Goal: Information Seeking & Learning: Learn about a topic

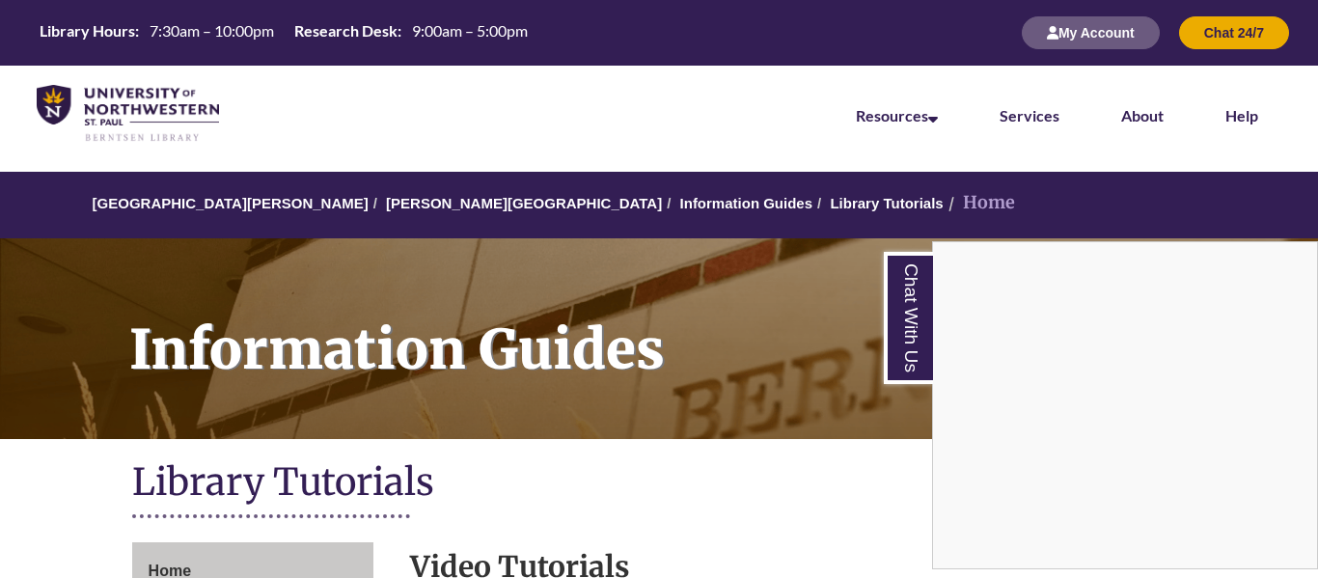
scroll to position [528, 0]
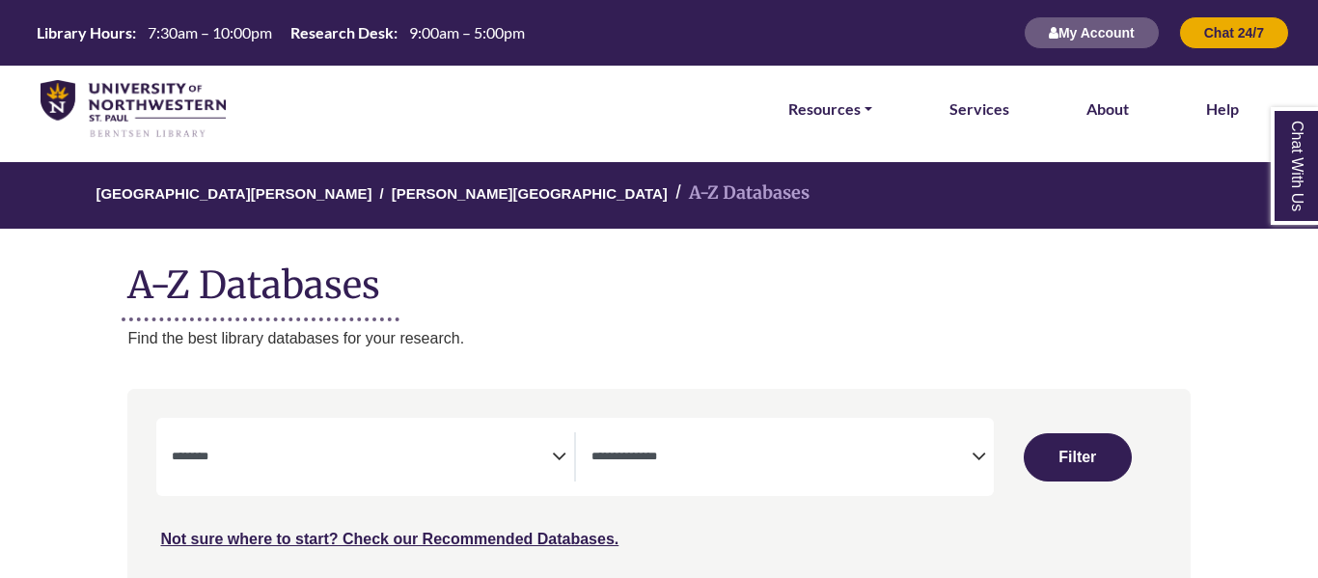
select select "Database Subject Filter"
select select "Database Types Filter"
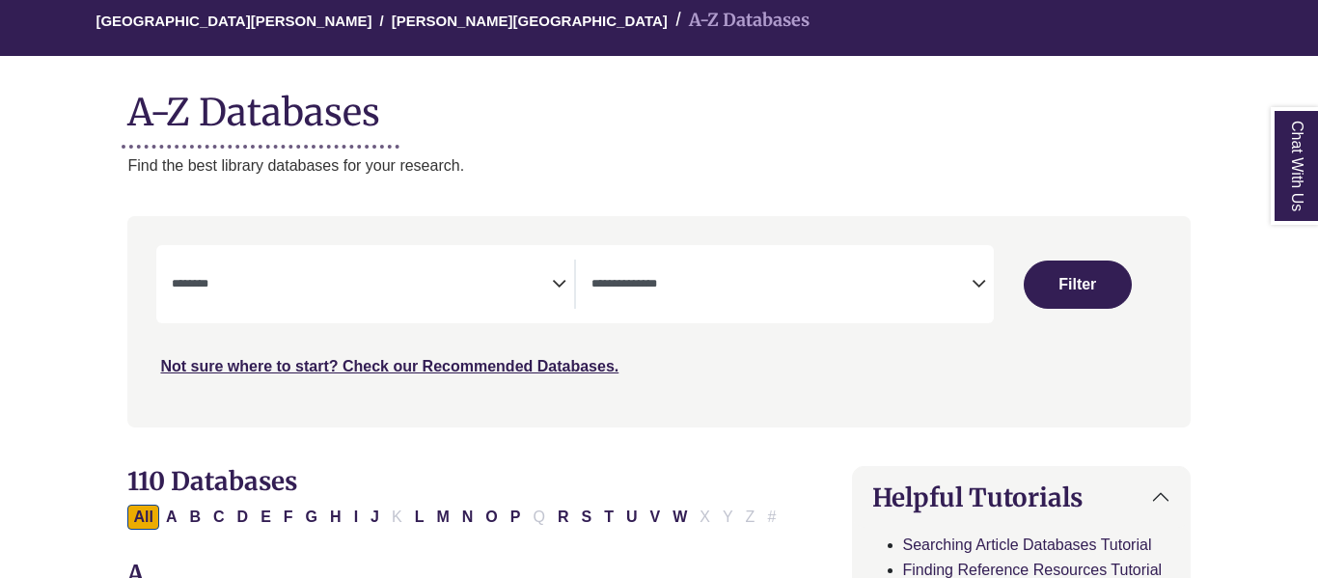
click at [553, 282] on icon "Search filters" at bounding box center [559, 280] width 14 height 29
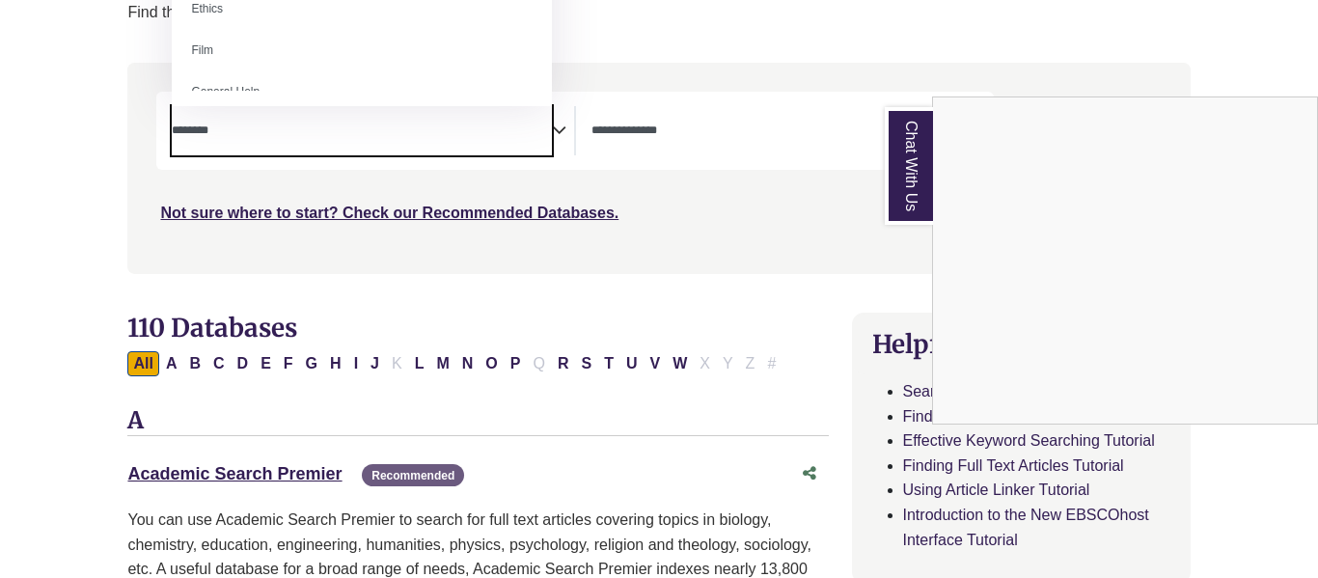
scroll to position [0, 0]
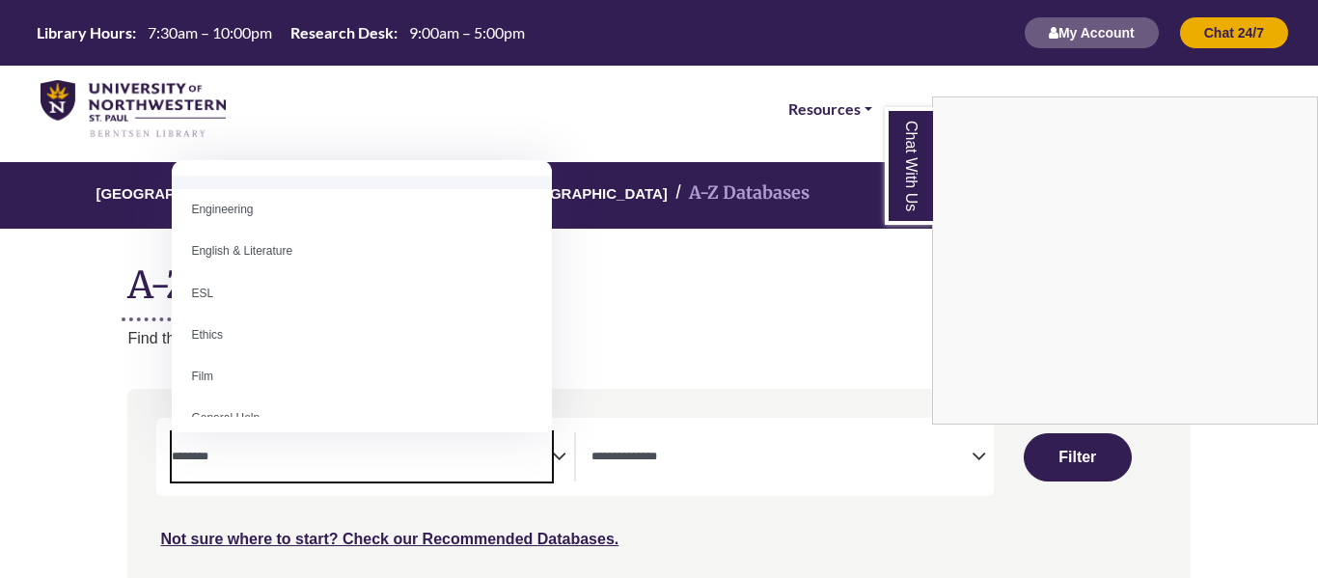
click at [138, 98] on div "Chat With Us" at bounding box center [659, 289] width 1318 height 578
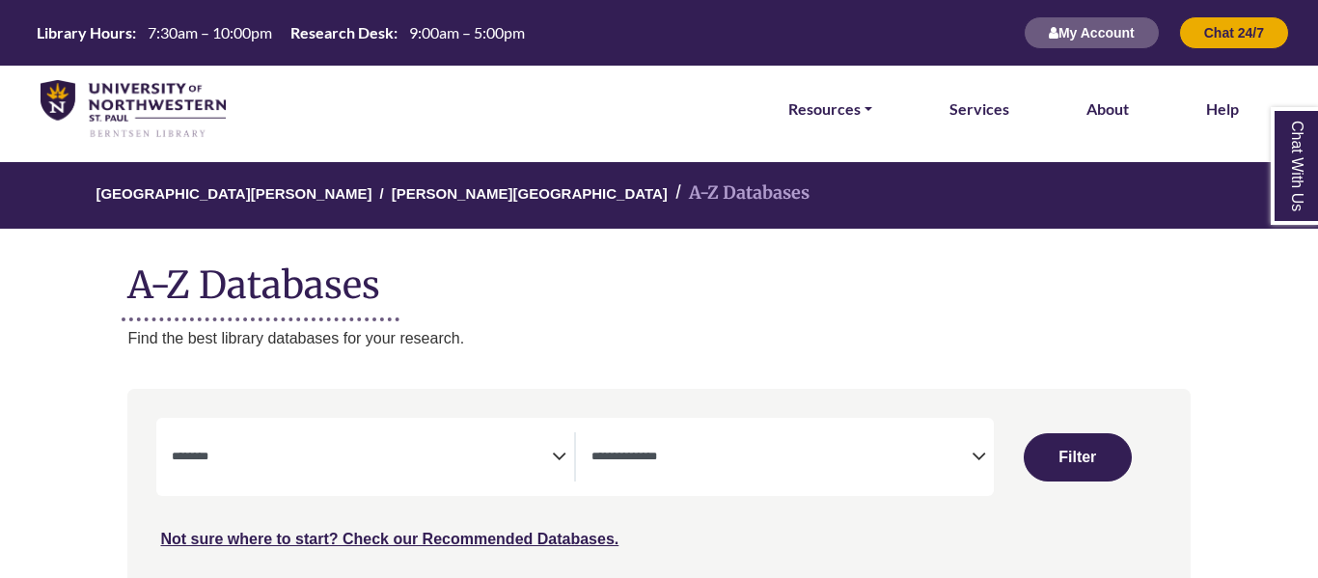
click at [142, 98] on img at bounding box center [133, 109] width 185 height 59
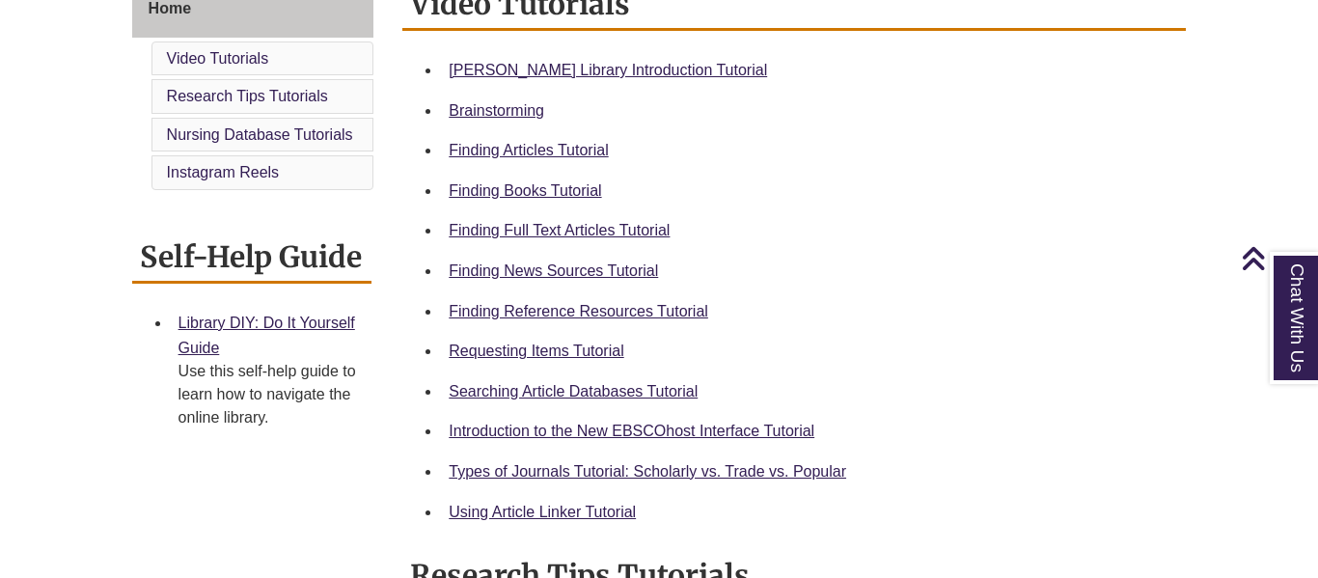
scroll to position [553, 0]
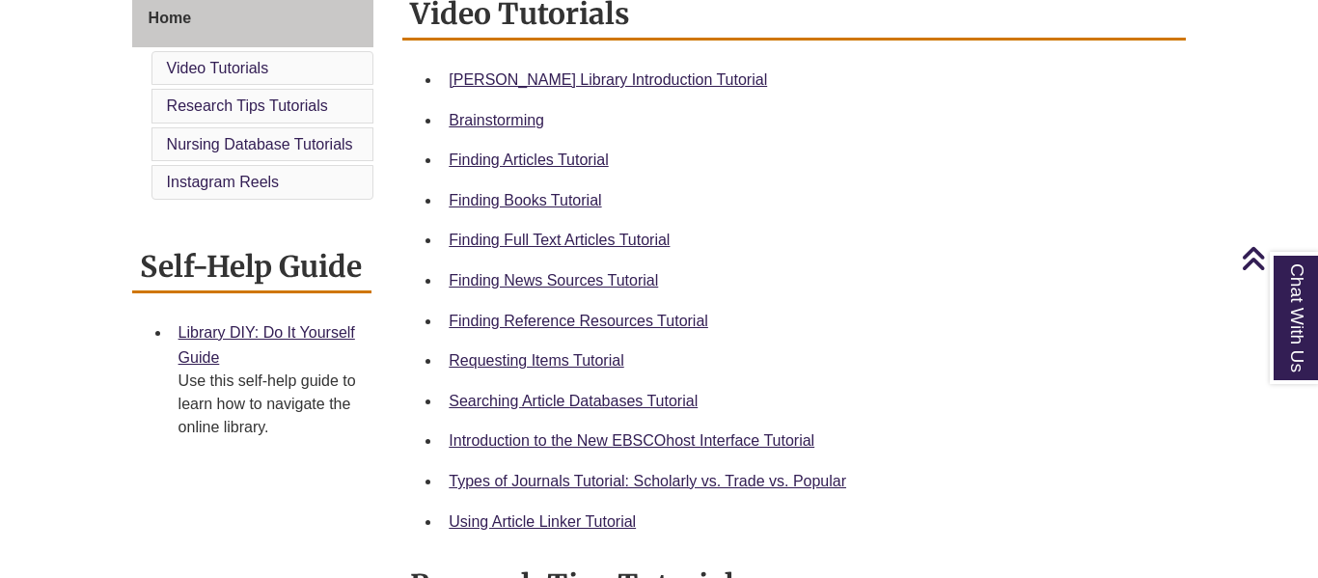
click at [667, 389] on div "Searching Article Databases Tutorial" at bounding box center [810, 401] width 722 height 25
click at [669, 394] on link "Searching Article Databases Tutorial" at bounding box center [573, 401] width 249 height 16
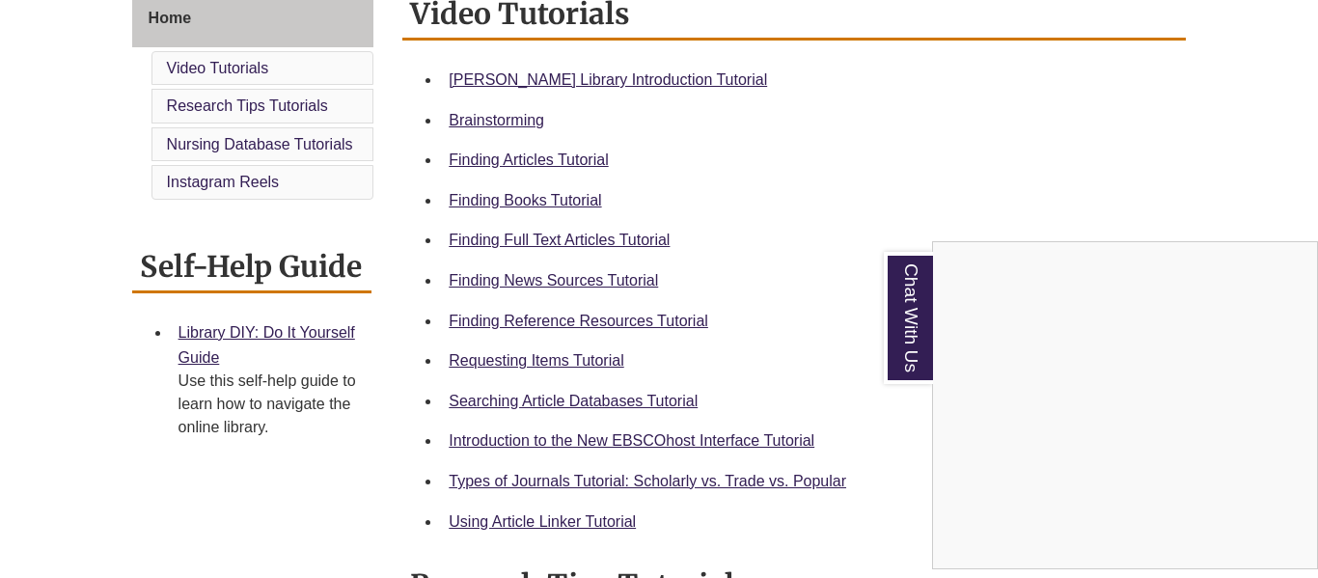
click at [647, 255] on div "Chat With Us" at bounding box center [659, 289] width 1318 height 578
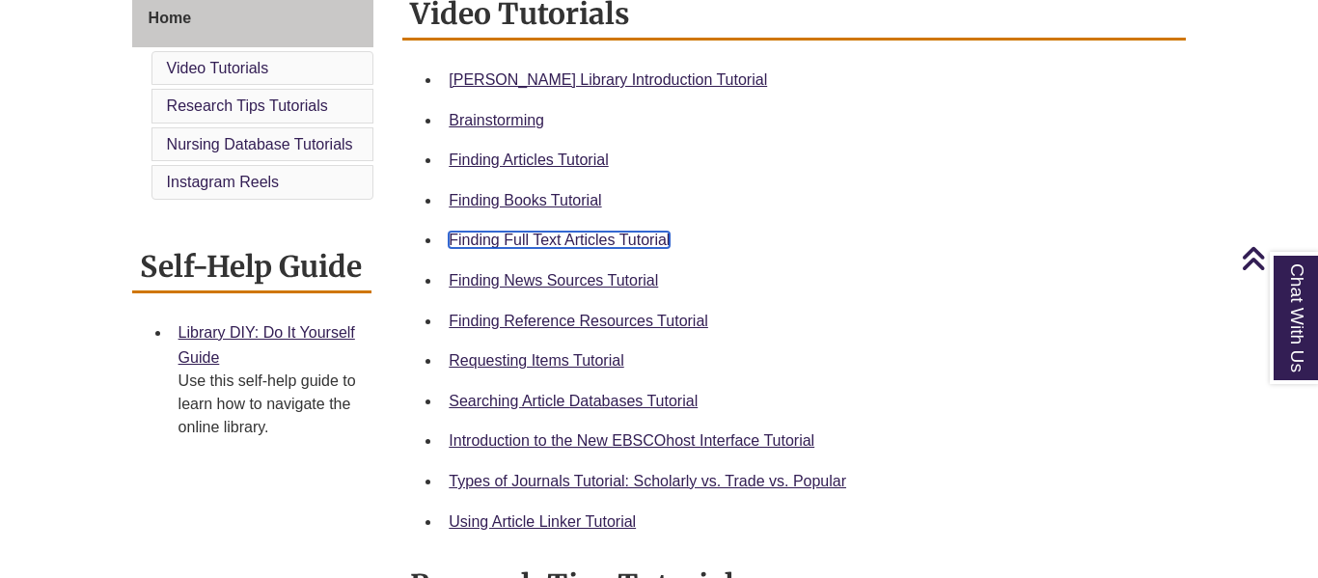
click at [643, 241] on link "Finding Full Text Articles Tutorial" at bounding box center [559, 240] width 221 height 16
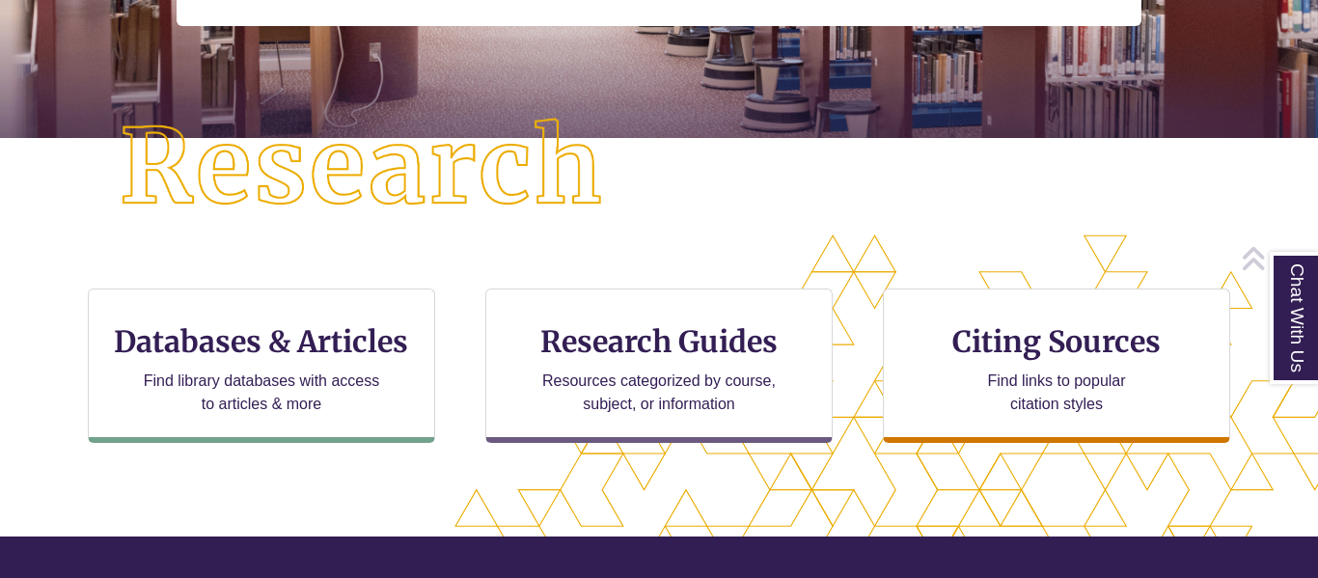
scroll to position [422, 0]
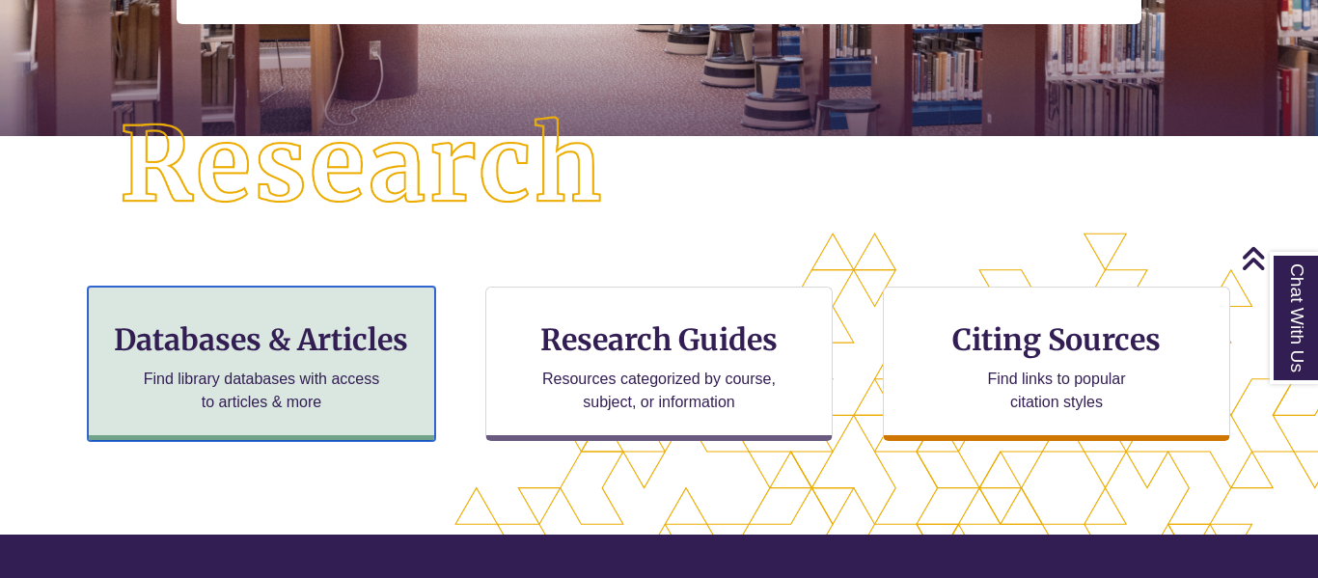
click at [390, 312] on div "Databases & Articles Find library databases with access to articles & more" at bounding box center [261, 363] width 347 height 154
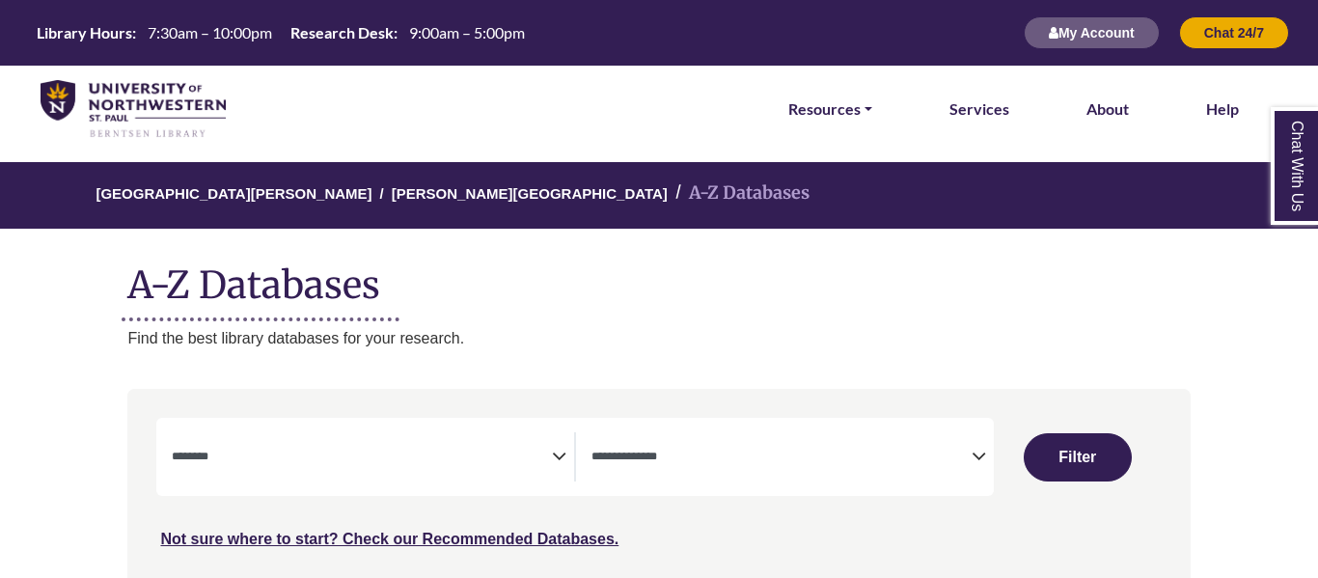
select select "Database Subject Filter"
select select "Database Types Filter"
select select "Database Subject Filter"
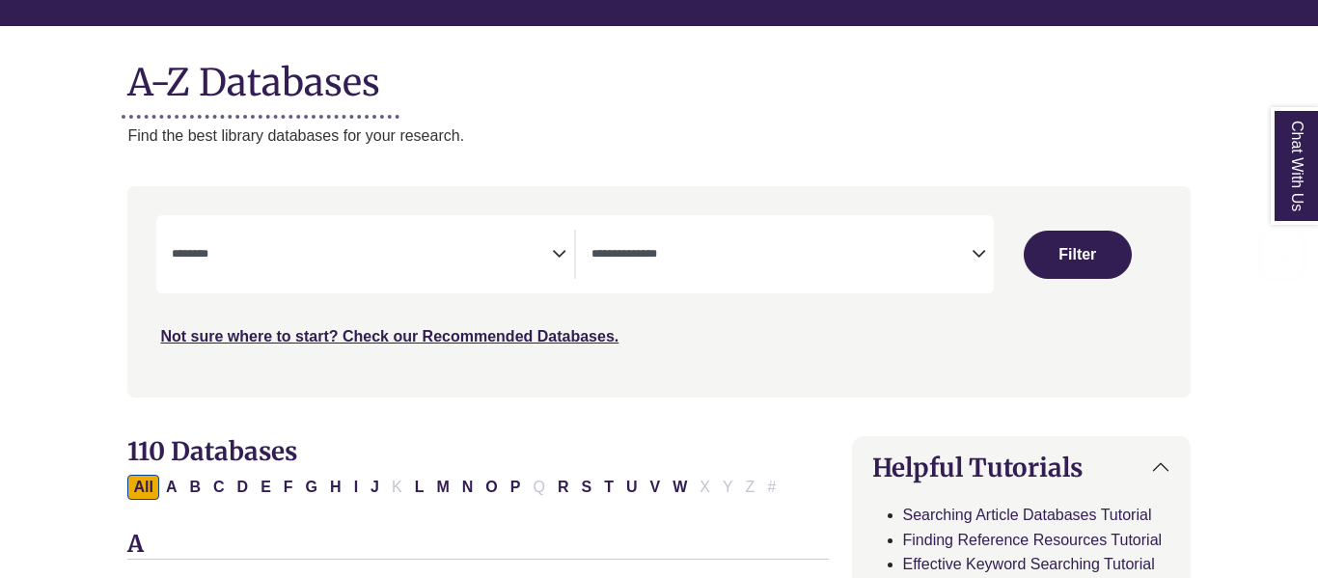
scroll to position [228, 0]
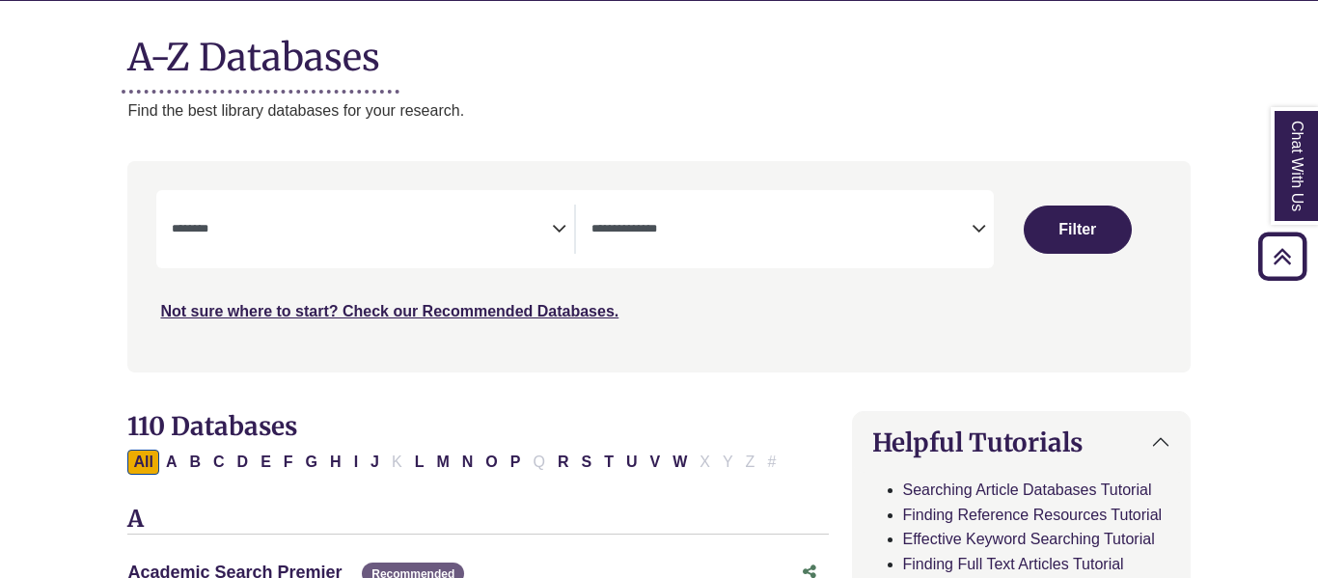
click at [741, 223] on textarea "Search" at bounding box center [781, 230] width 380 height 15
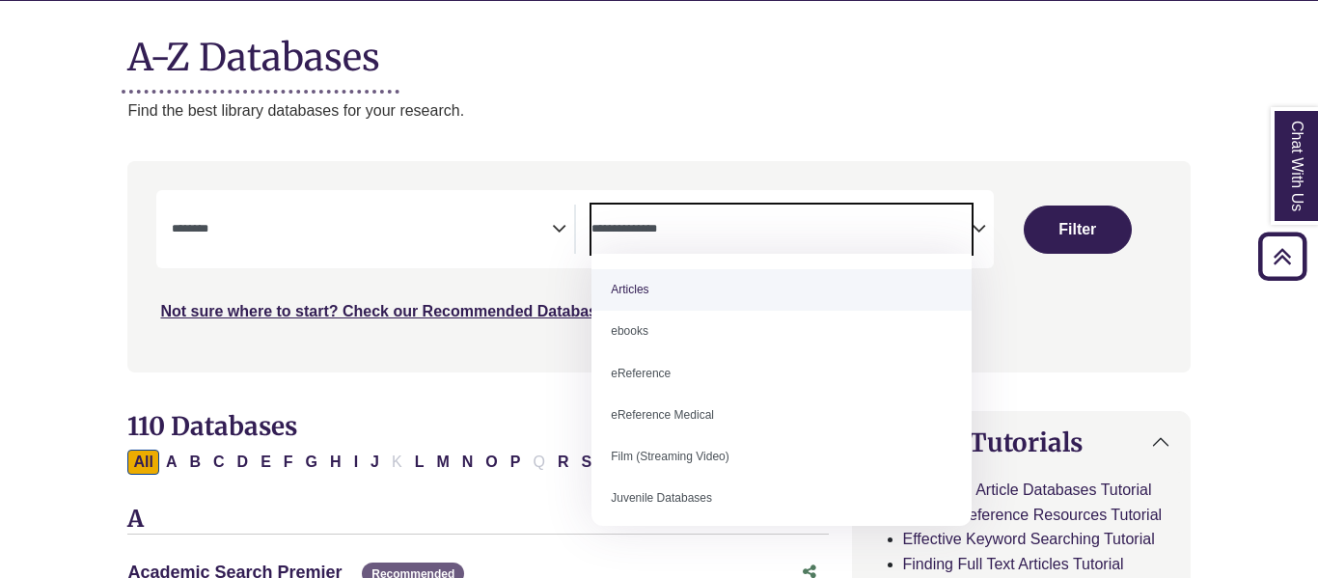
select select "*****"
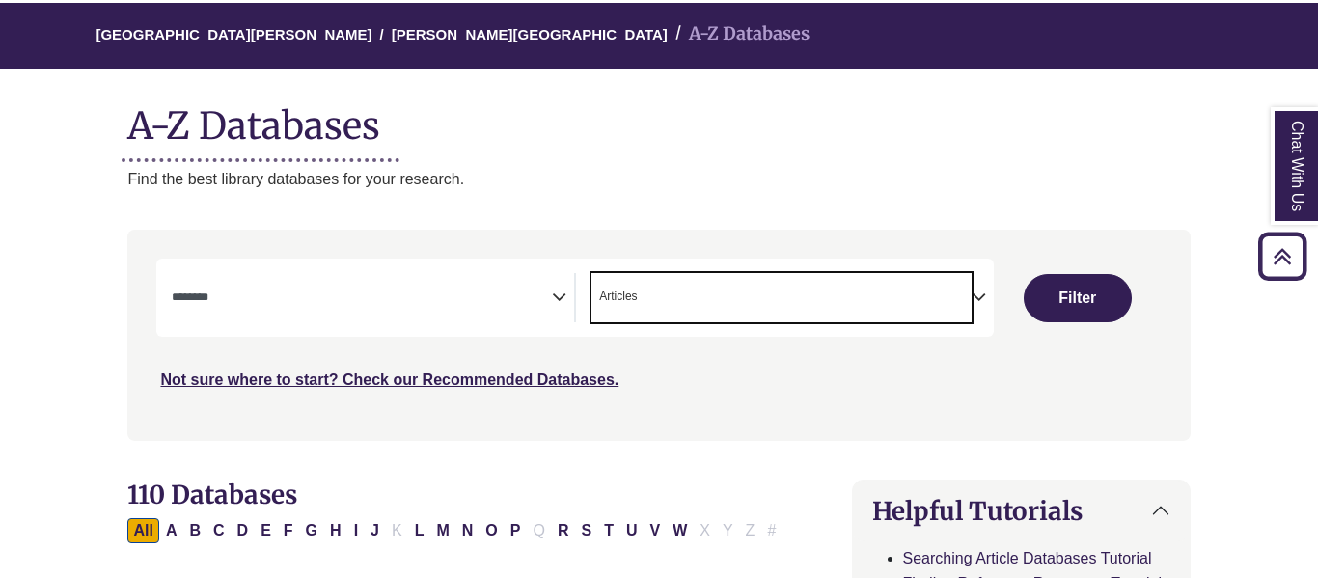
scroll to position [116, 0]
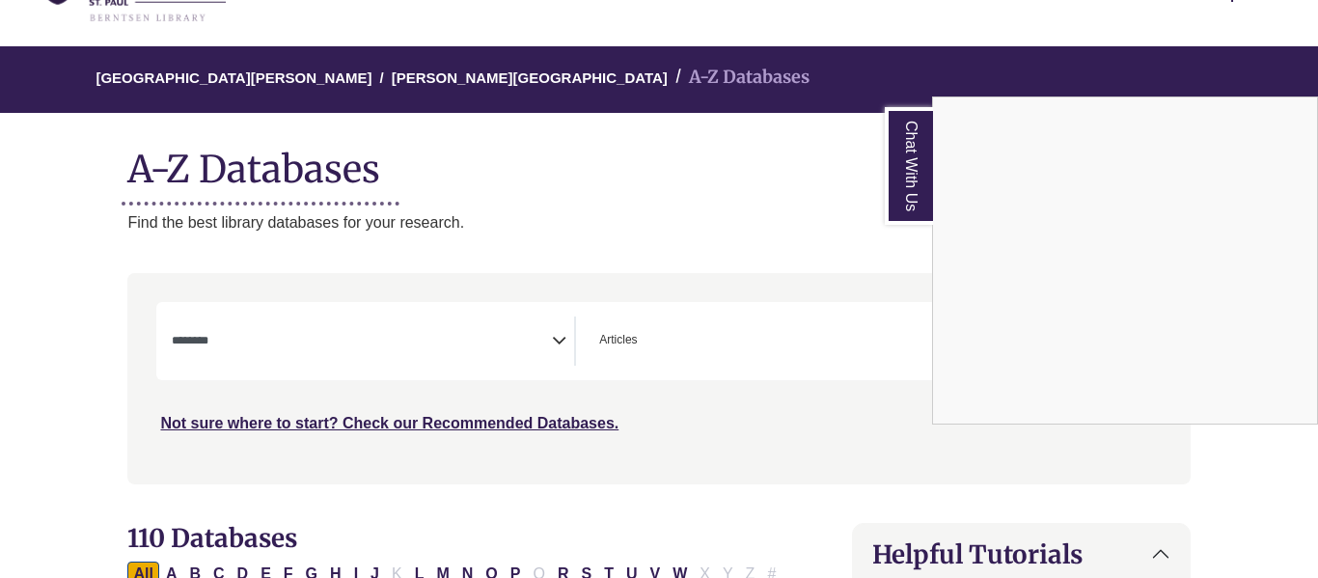
click at [908, 150] on link "Chat With Us" at bounding box center [909, 166] width 48 height 118
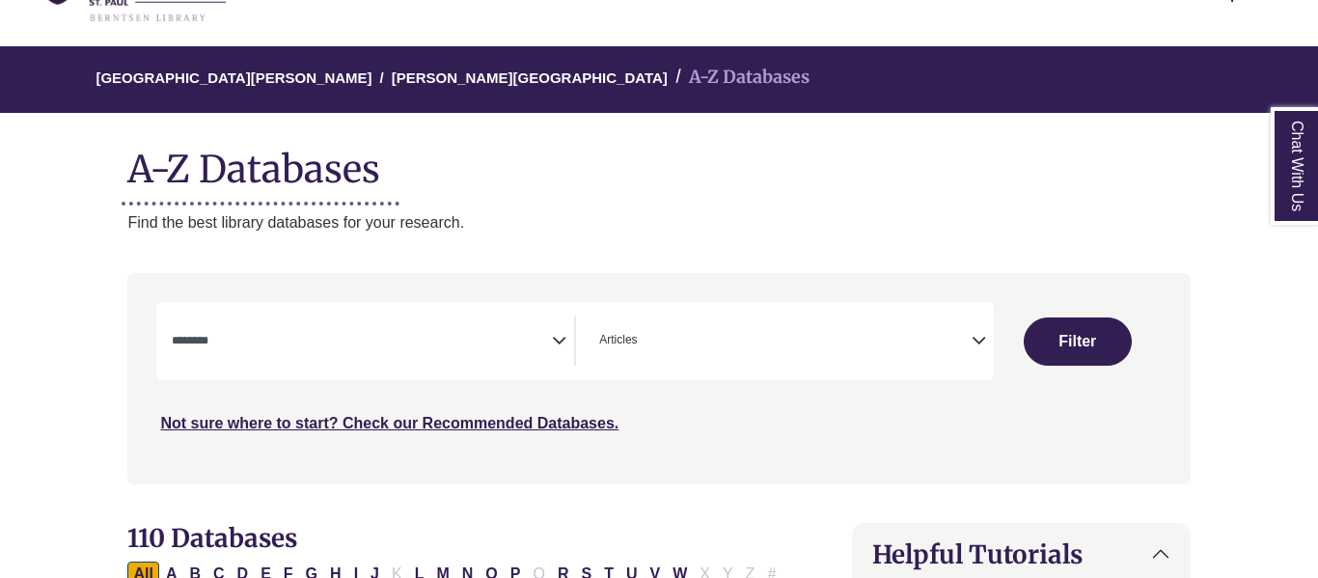
click at [327, 345] on textarea "Search" at bounding box center [362, 342] width 380 height 15
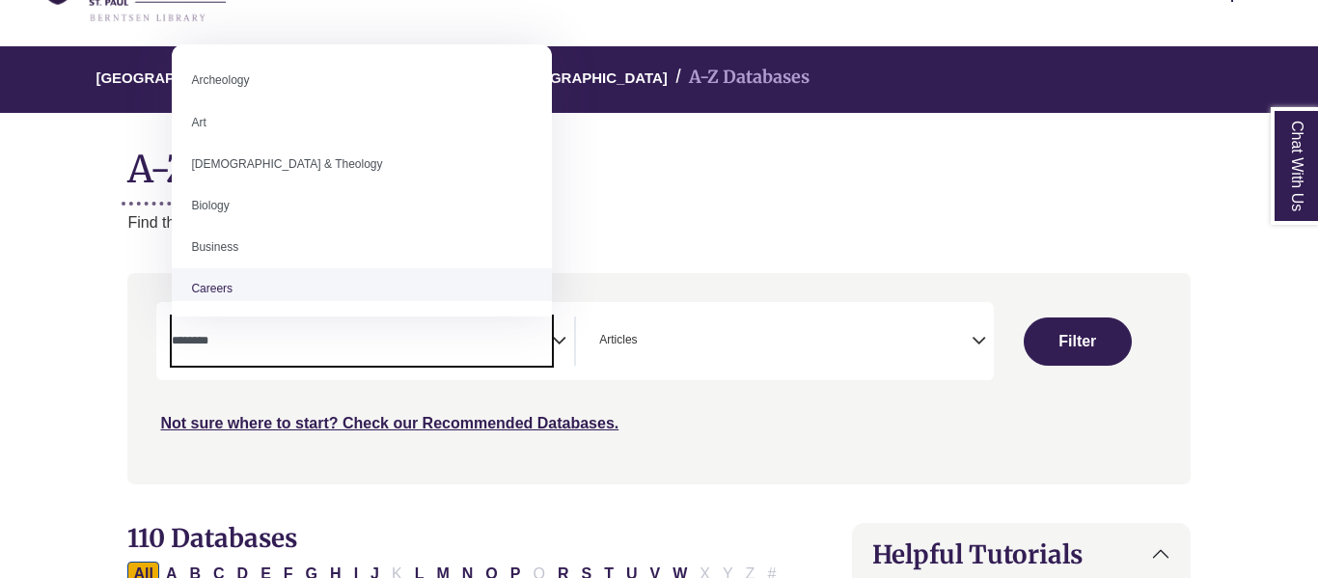
click at [655, 219] on p "Find the best library databases for your research." at bounding box center [658, 222] width 1062 height 25
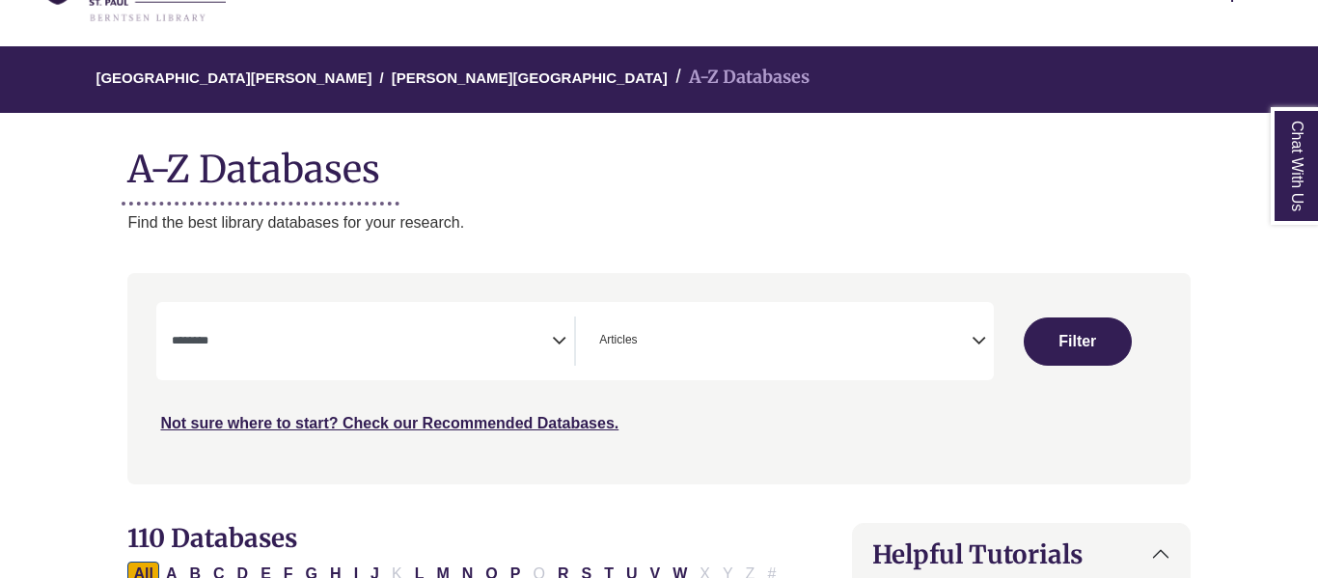
click at [496, 326] on span "Search filters" at bounding box center [362, 340] width 380 height 49
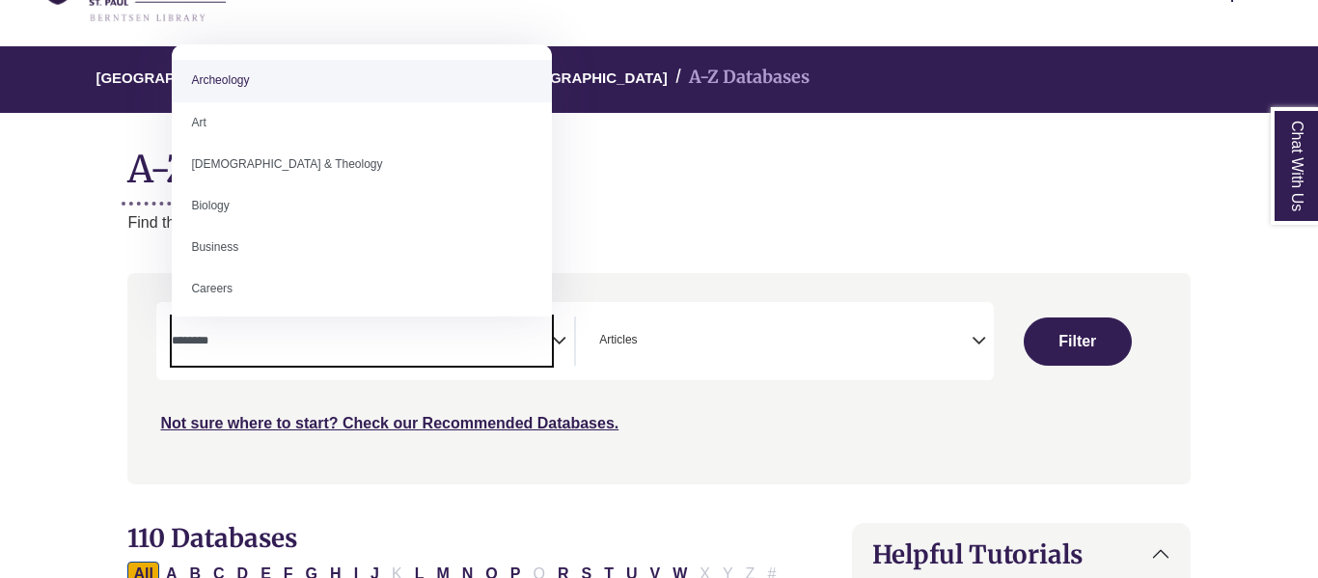
click at [454, 343] on textarea "Search" at bounding box center [362, 342] width 380 height 15
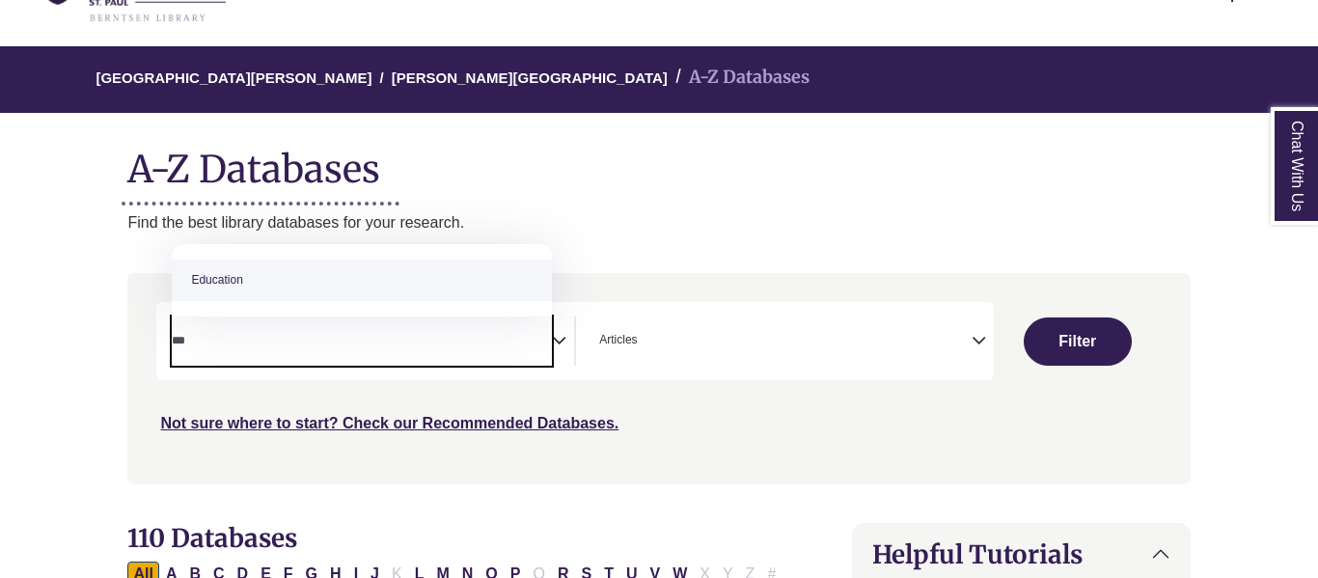
type textarea "***"
select select "*****"
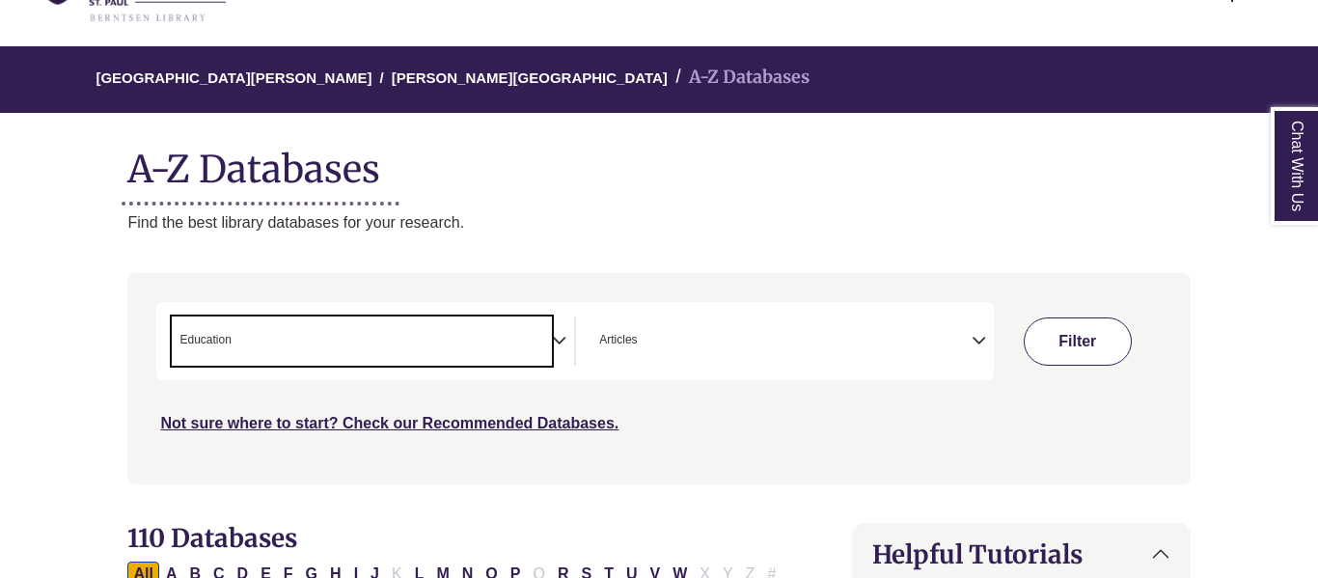
click at [1044, 354] on button "Filter" at bounding box center [1077, 341] width 108 height 48
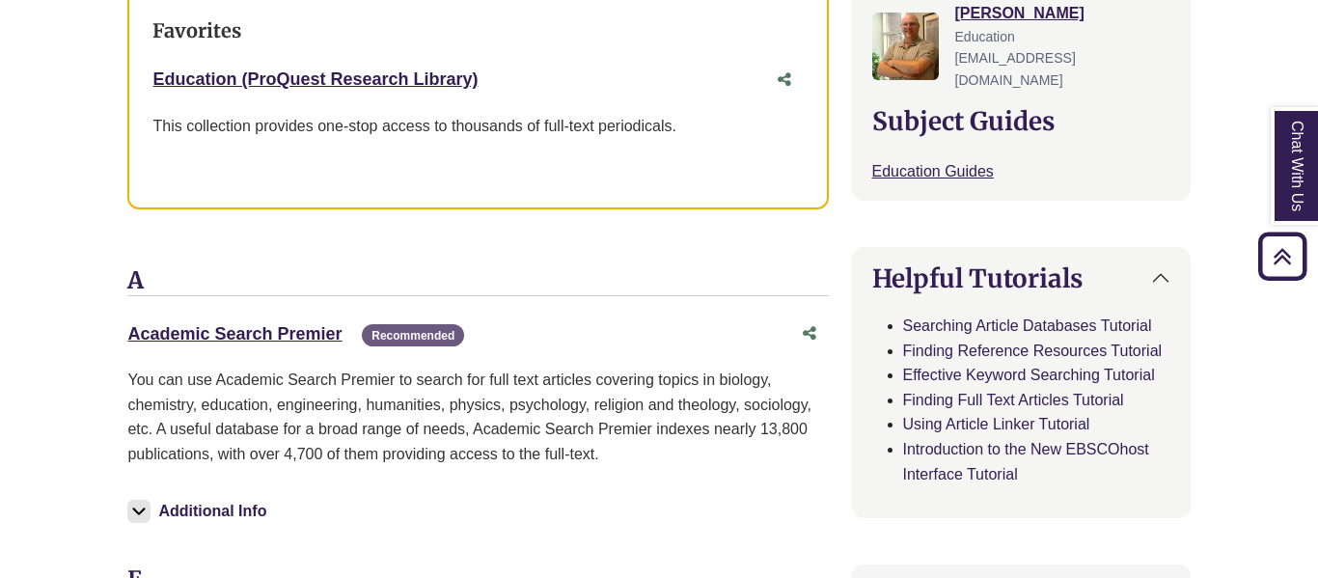
scroll to position [761, 0]
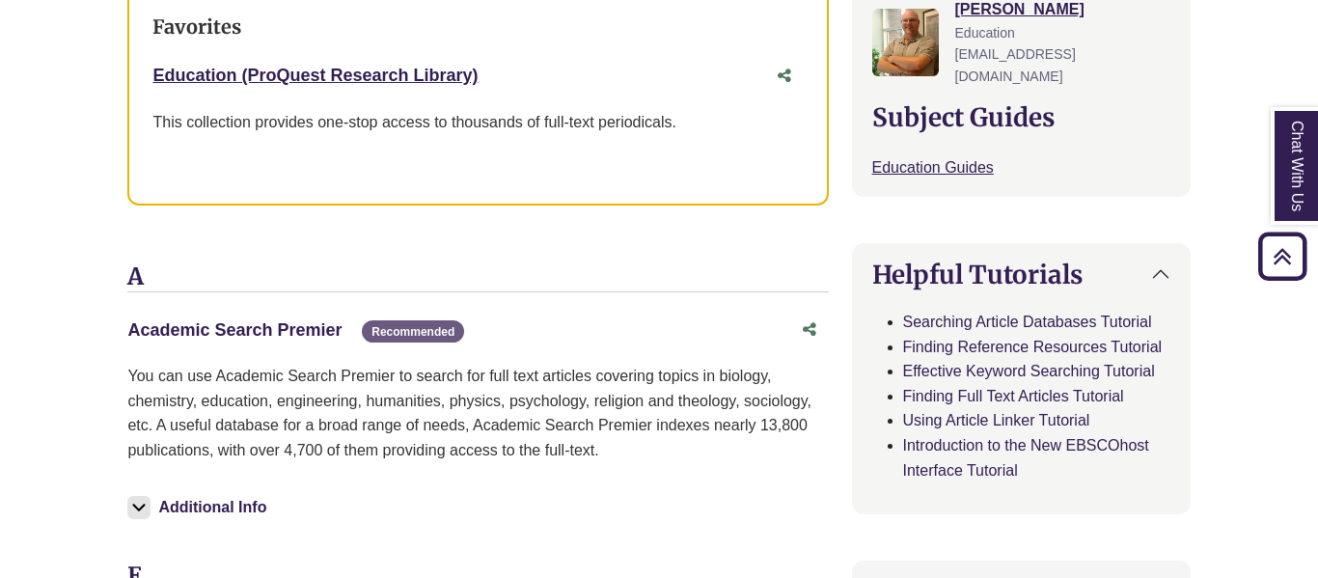
click at [318, 328] on link "Academic Search Premier This link opens in a new window" at bounding box center [234, 329] width 214 height 19
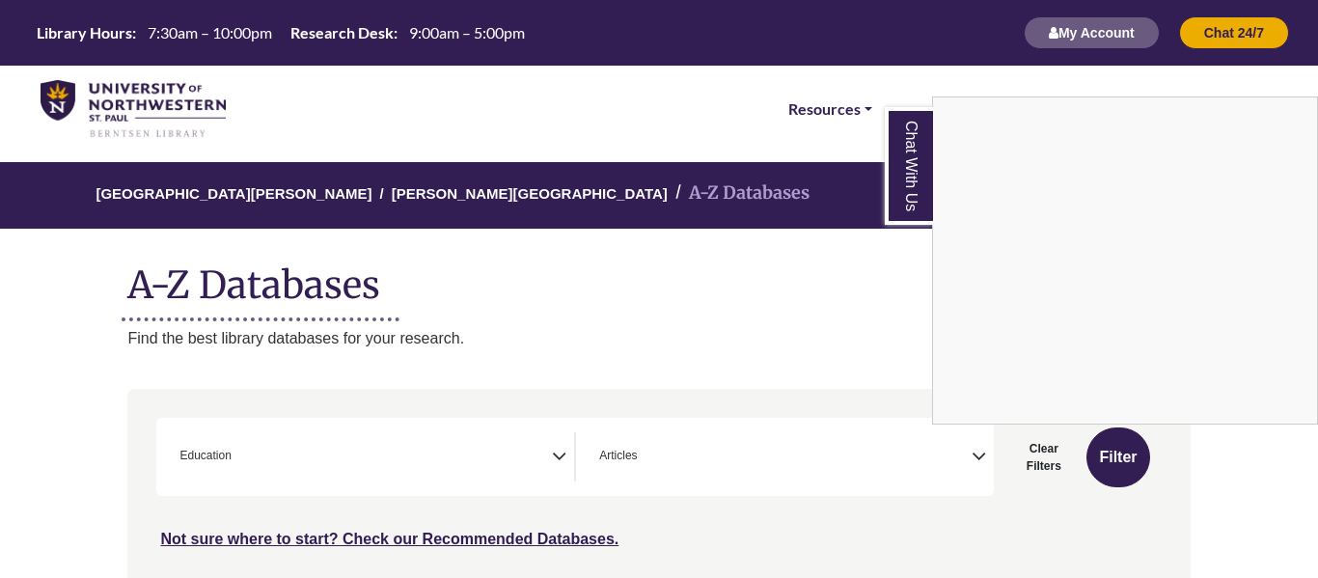
click at [195, 109] on div "Chat With Us" at bounding box center [659, 289] width 1318 height 578
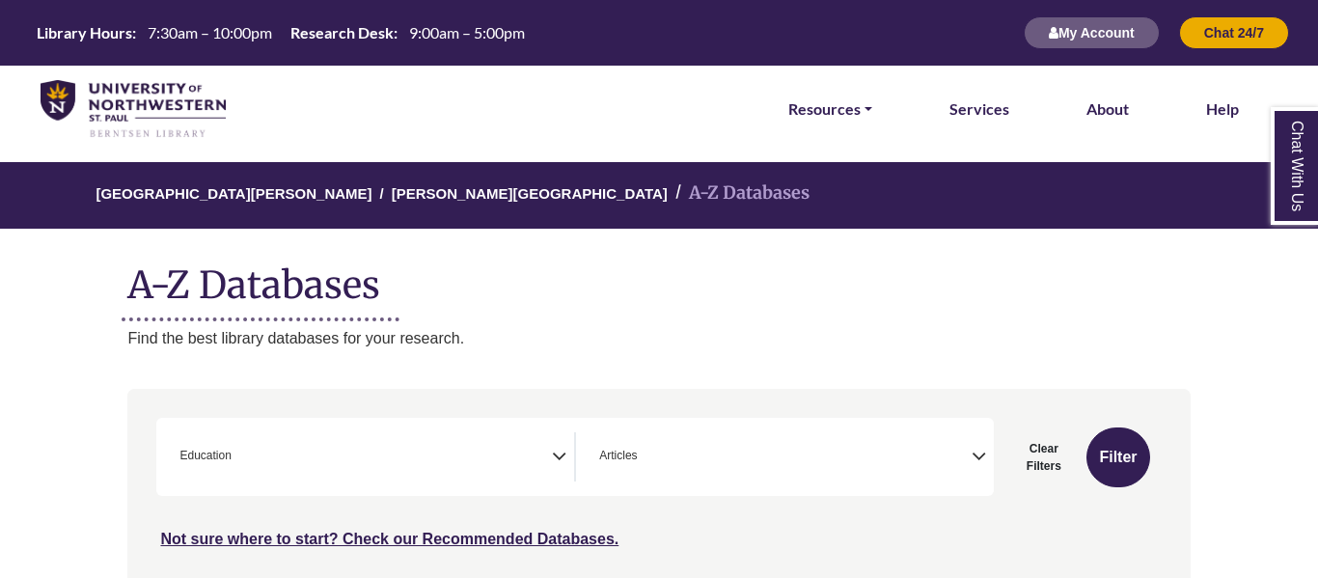
click at [175, 109] on img at bounding box center [133, 109] width 185 height 59
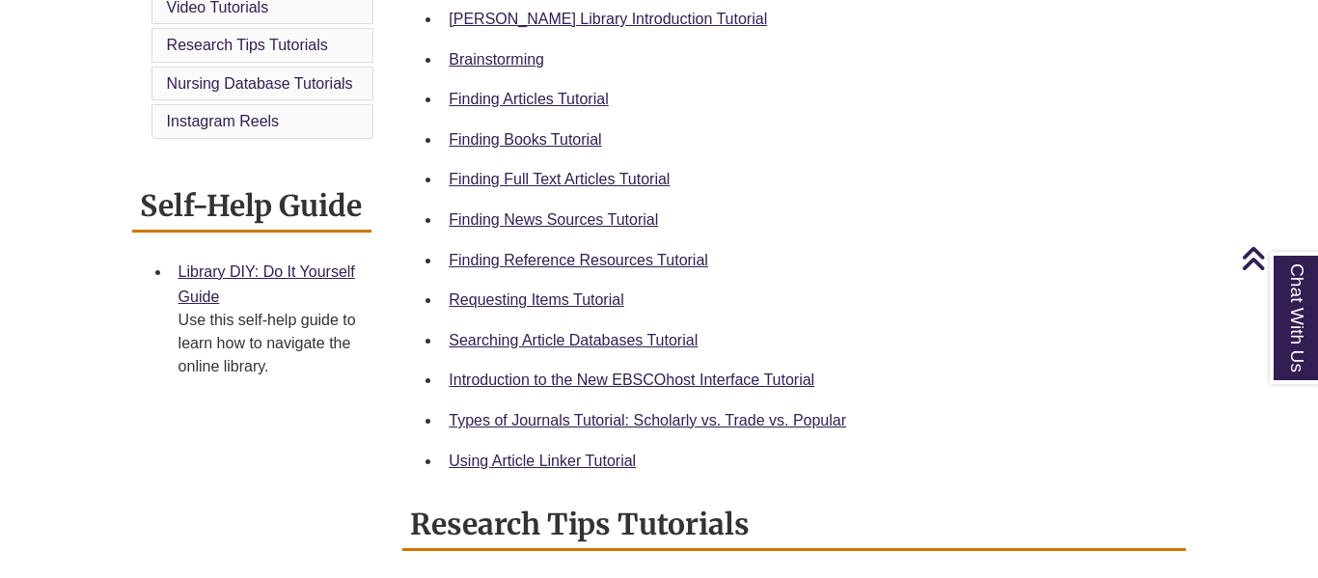
scroll to position [616, 0]
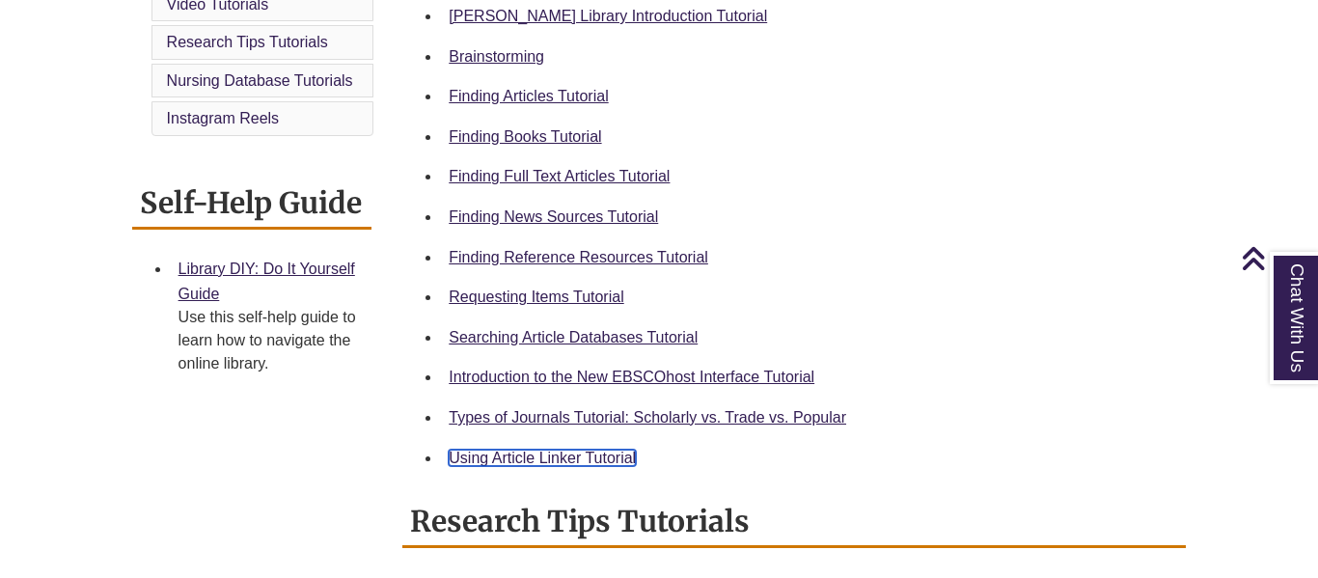
click at [580, 450] on link "Using Article Linker Tutorial" at bounding box center [542, 457] width 187 height 16
